Goal: Check status: Check status

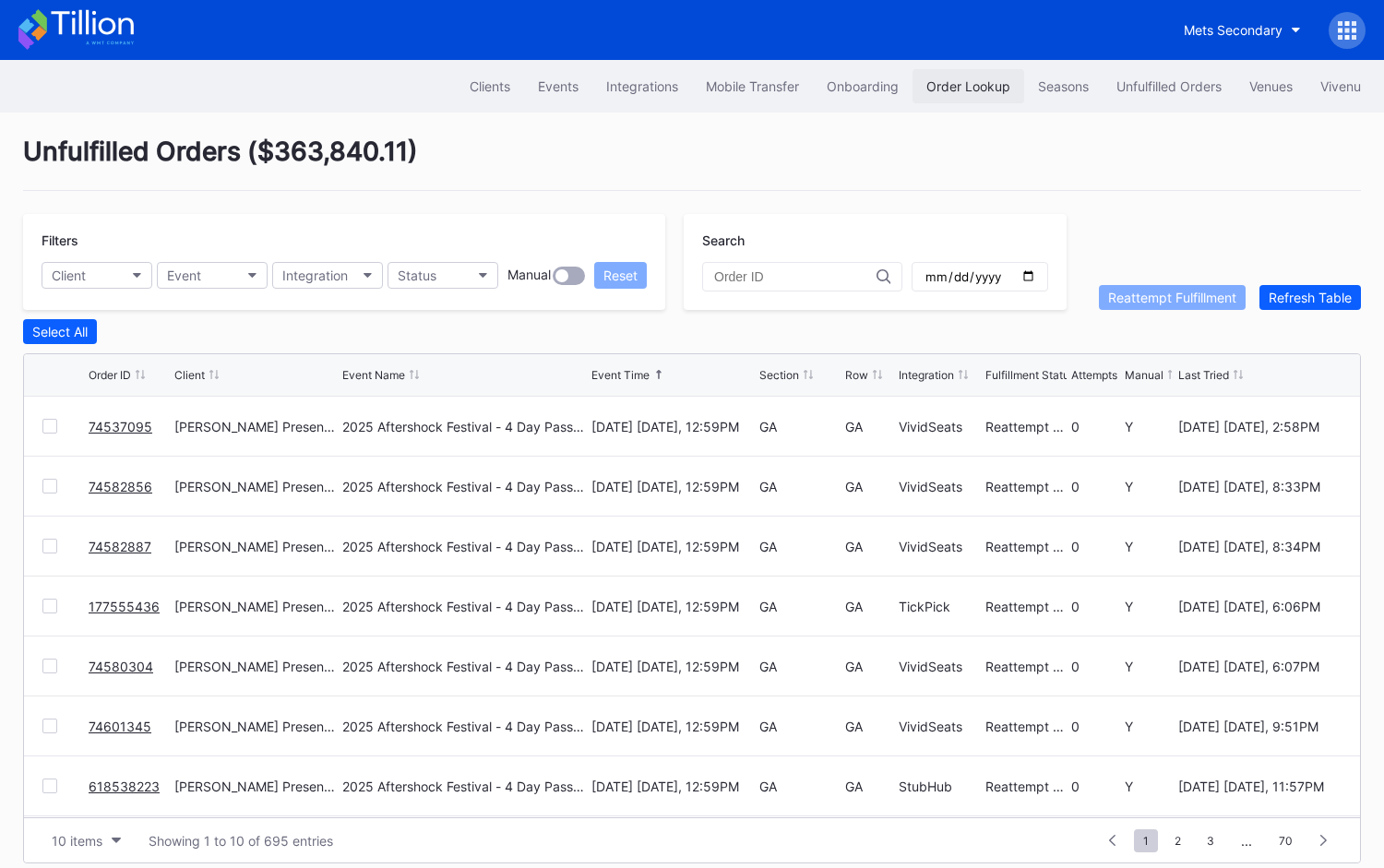
scroll to position [1, 0]
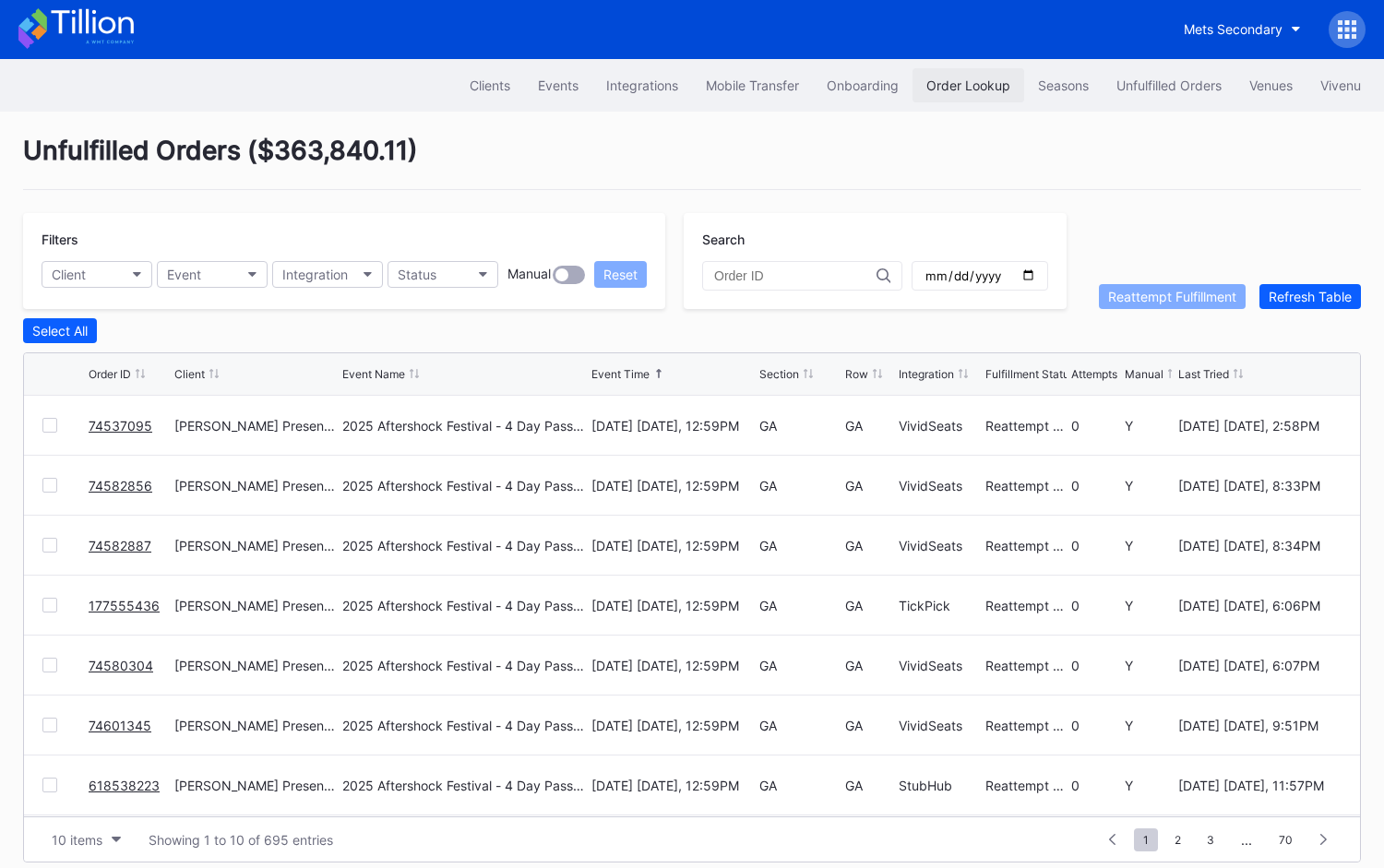
click at [976, 80] on div "Order Lookup" at bounding box center [968, 85] width 84 height 16
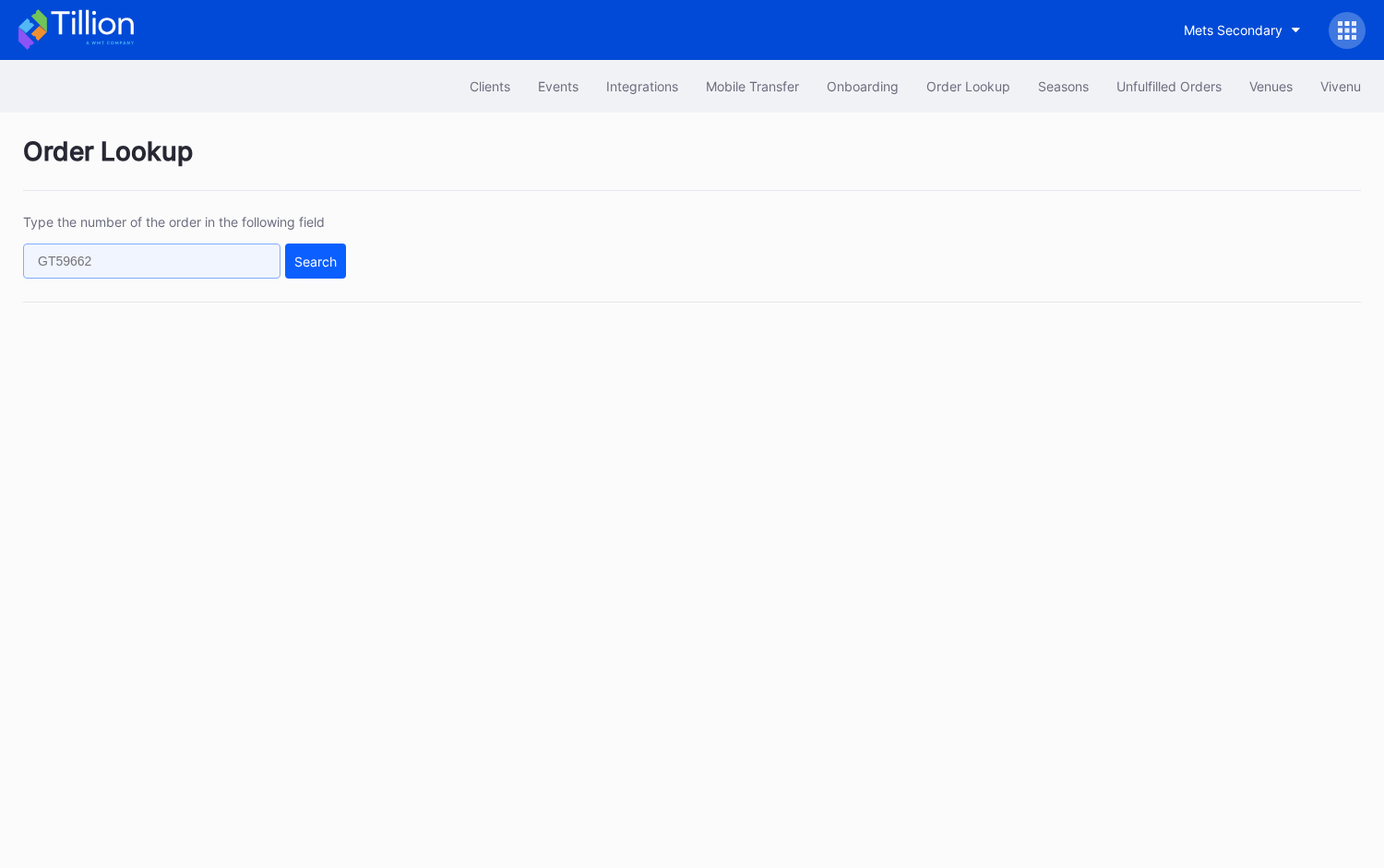
click at [211, 252] on input "text" at bounding box center [152, 261] width 257 height 35
paste input "624817335"
type input "624817335"
click at [281, 261] on div "624817335 Search" at bounding box center [184, 261] width 323 height 35
click at [299, 261] on div "Search" at bounding box center [316, 261] width 43 height 16
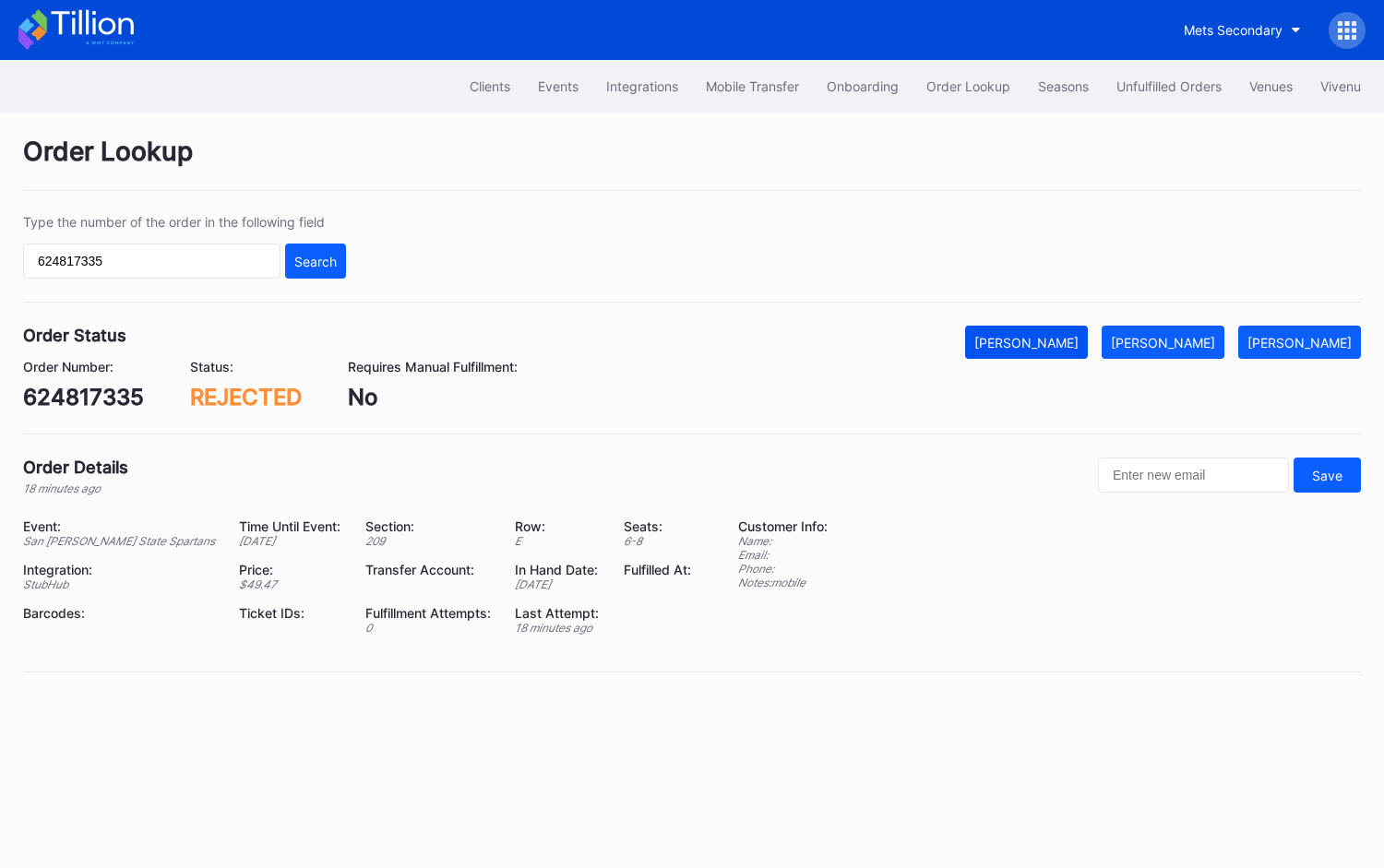
click at [1088, 355] on button "[PERSON_NAME]" at bounding box center [1026, 343] width 123 height 34
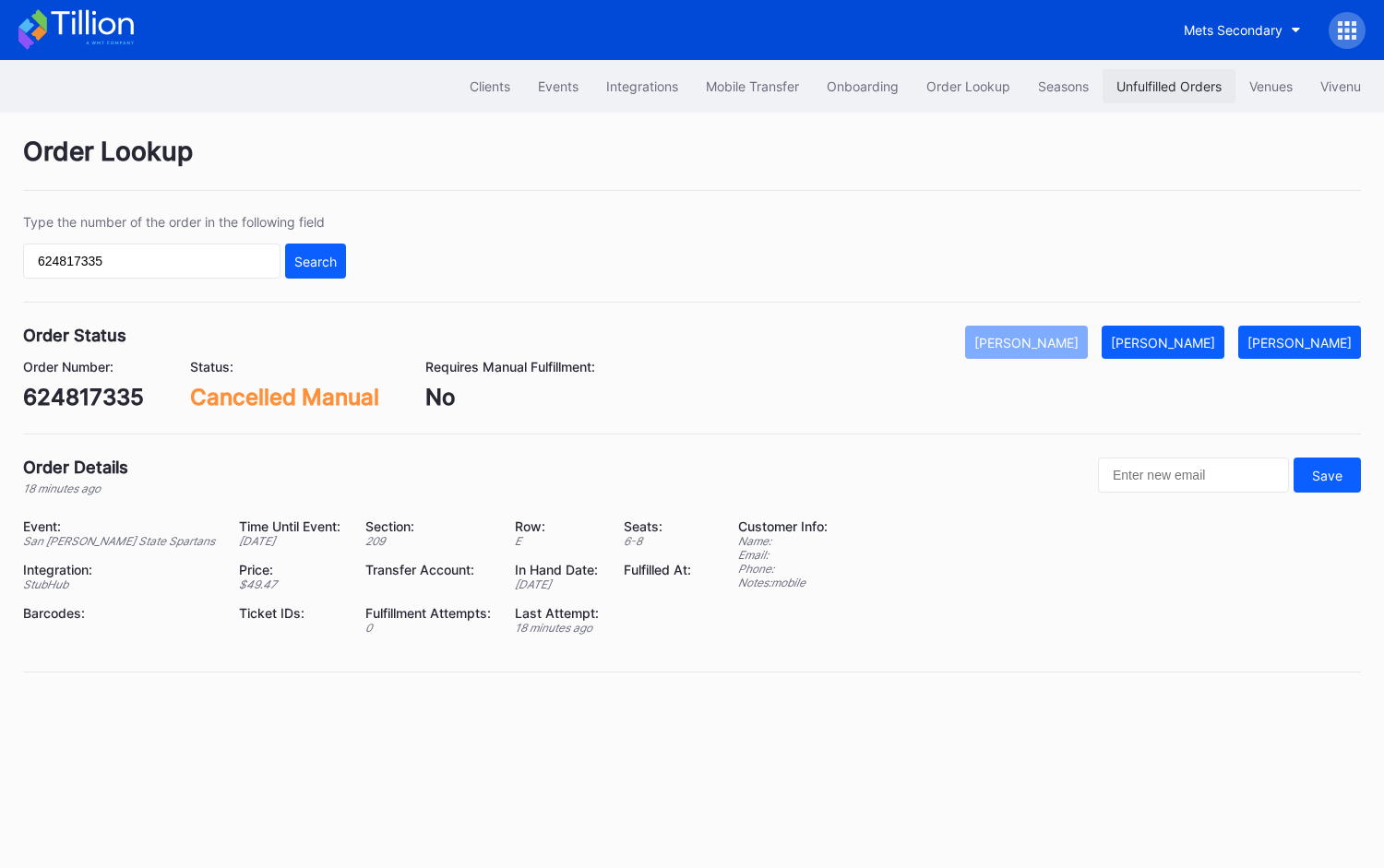
click at [1193, 83] on div "Unfulfilled Orders" at bounding box center [1168, 86] width 105 height 16
